Goal: Task Accomplishment & Management: Use online tool/utility

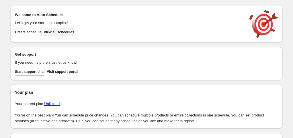
click at [74, 30] on span "View all schedules" at bounding box center [59, 32] width 30 height 5
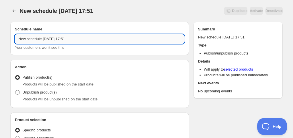
click at [58, 36] on input "New schedule [DATE] 17:51" at bounding box center [99, 38] width 169 height 9
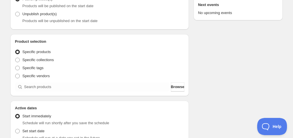
scroll to position [86, 0]
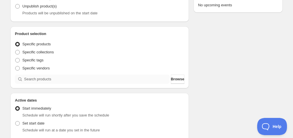
type input "Schedule for C10K25 & C10L25"
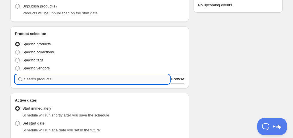
click at [58, 81] on input "search" at bounding box center [97, 79] width 146 height 9
type input "C"
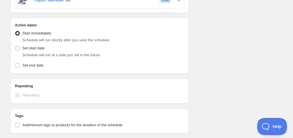
scroll to position [315, 0]
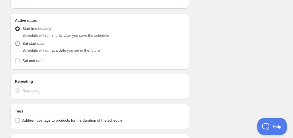
click at [43, 43] on span "Set start date" at bounding box center [33, 43] width 22 height 4
click at [15, 42] on input "Set start date" at bounding box center [15, 41] width 0 height 0
radio input "true"
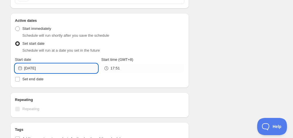
click at [48, 66] on input "[DATE]" at bounding box center [61, 68] width 74 height 9
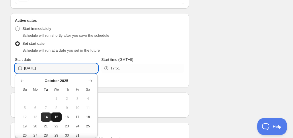
click at [53, 119] on span "15" at bounding box center [56, 117] width 6 height 5
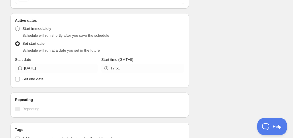
click at [42, 73] on div "Active Date Type Start immediately Schedule will run shortly after you save the…" at bounding box center [99, 54] width 169 height 60
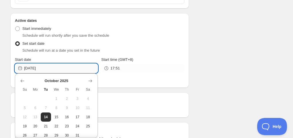
click at [42, 71] on input "[DATE]" at bounding box center [61, 68] width 74 height 9
click at [45, 118] on span "14" at bounding box center [46, 117] width 6 height 5
type input "[DATE]"
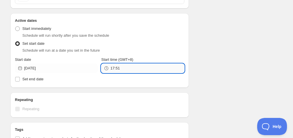
click at [114, 68] on input "17:51" at bounding box center [147, 68] width 74 height 9
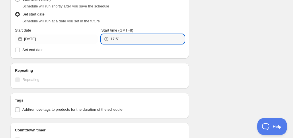
scroll to position [344, 0]
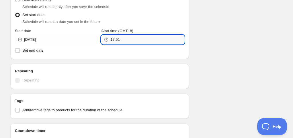
click at [121, 39] on input "17:51" at bounding box center [147, 39] width 74 height 9
click at [127, 38] on input "17:51" at bounding box center [147, 39] width 74 height 9
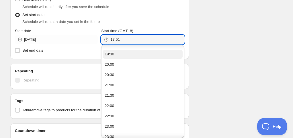
scroll to position [43, 0]
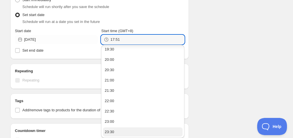
click at [120, 129] on button "23:30" at bounding box center [142, 131] width 79 height 9
type input "23:30"
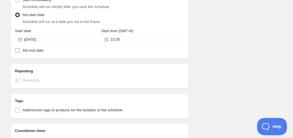
click at [44, 50] on span "Set end date" at bounding box center [32, 50] width 21 height 4
click at [20, 50] on input "Set end date" at bounding box center [17, 50] width 5 height 5
checkbox input "true"
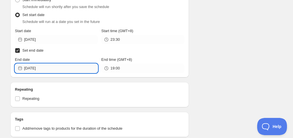
click at [44, 67] on input "[DATE]" at bounding box center [61, 68] width 74 height 9
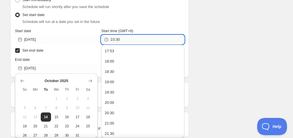
drag, startPoint x: 116, startPoint y: 38, endPoint x: 122, endPoint y: 38, distance: 5.2
click at [122, 38] on input "23:30" at bounding box center [147, 39] width 74 height 9
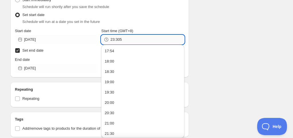
drag, startPoint x: 118, startPoint y: 40, endPoint x: 129, endPoint y: 40, distance: 11.5
click at [129, 40] on input "23:305" at bounding box center [147, 39] width 74 height 9
type input "23:55"
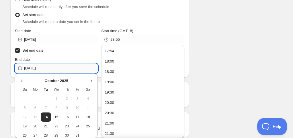
click at [70, 67] on input "[DATE]" at bounding box center [61, 68] width 74 height 9
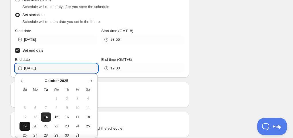
click at [26, 124] on span "19" at bounding box center [25, 126] width 6 height 5
click at [51, 68] on input "[DATE]" at bounding box center [61, 68] width 74 height 9
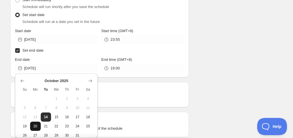
click at [37, 127] on span "20" at bounding box center [35, 126] width 6 height 5
type input "[DATE]"
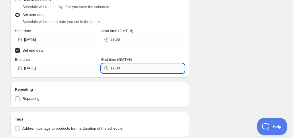
click at [114, 67] on input "19:00" at bounding box center [147, 68] width 74 height 9
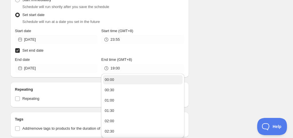
click at [109, 82] on div "00:00" at bounding box center [109, 80] width 9 height 6
type input "00:00"
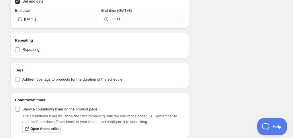
scroll to position [401, 0]
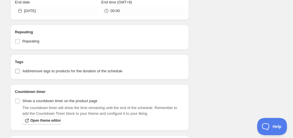
click at [82, 69] on span "Add/remove tags to products for the duration of the schedule" at bounding box center [72, 71] width 100 height 4
click at [20, 69] on input "Add/remove tags to products for the duration of the schedule" at bounding box center [17, 71] width 5 height 5
checkbox input "true"
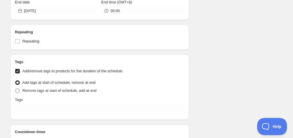
click at [65, 92] on span "Remove tags at start of schedule, add at end" at bounding box center [59, 91] width 74 height 6
click at [15, 89] on input "Remove tags at start of schedule, add at end" at bounding box center [15, 88] width 0 height 0
radio input "true"
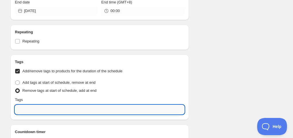
click at [61, 105] on input "text" at bounding box center [99, 109] width 169 height 9
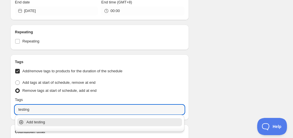
click at [44, 120] on p "Add testing" at bounding box center [103, 122] width 155 height 6
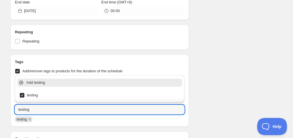
type input "testing"
drag, startPoint x: 210, startPoint y: 86, endPoint x: 207, endPoint y: 83, distance: 4.1
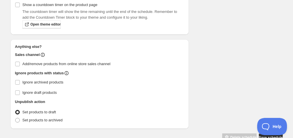
scroll to position [545, 0]
click at [87, 61] on span "Add/remove products from online store sales channel" at bounding box center [66, 63] width 88 height 4
click at [20, 61] on input "Add/remove products from online store sales channel" at bounding box center [17, 63] width 5 height 5
checkbox input "true"
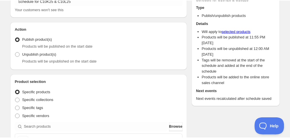
scroll to position [0, 0]
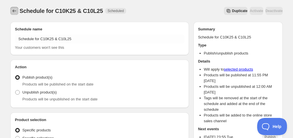
click at [17, 9] on icon "Schedules" at bounding box center [14, 11] width 6 height 6
